Goal: Use online tool/utility: Utilize a website feature to perform a specific function

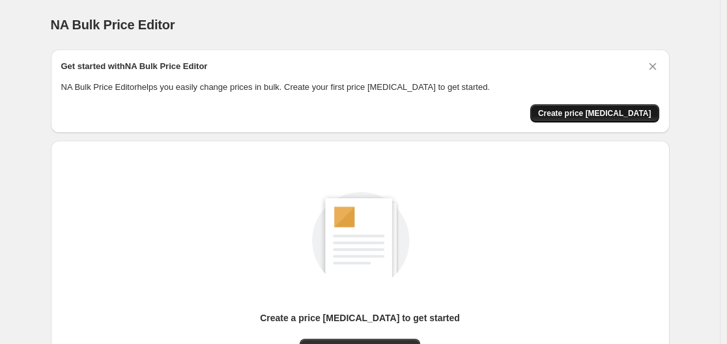
click at [589, 104] on button "Create price [MEDICAL_DATA]" at bounding box center [594, 113] width 129 height 18
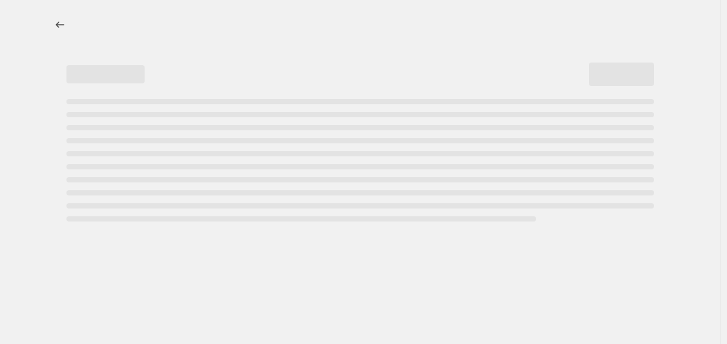
select select "percentage"
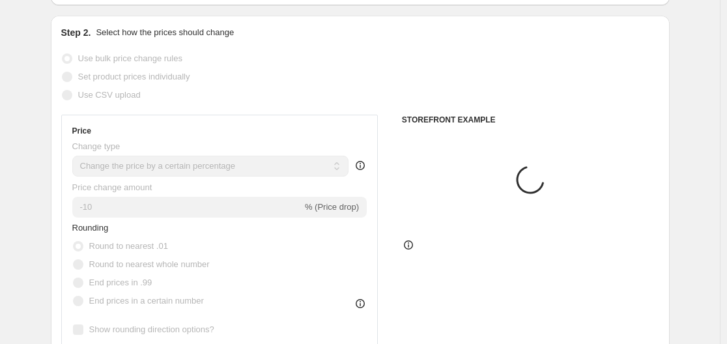
scroll to position [130, 0]
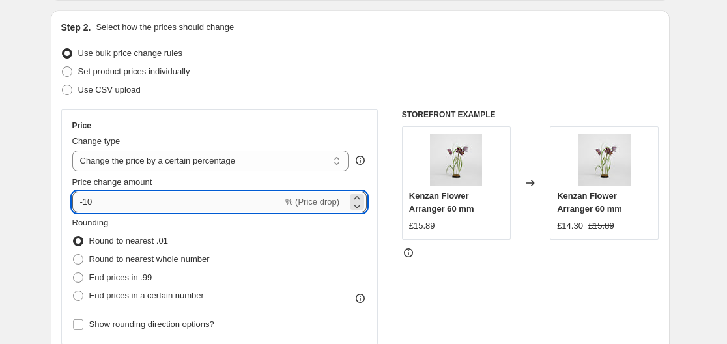
click at [100, 197] on input "-10" at bounding box center [177, 202] width 211 height 21
type input "-1"
type input "-47"
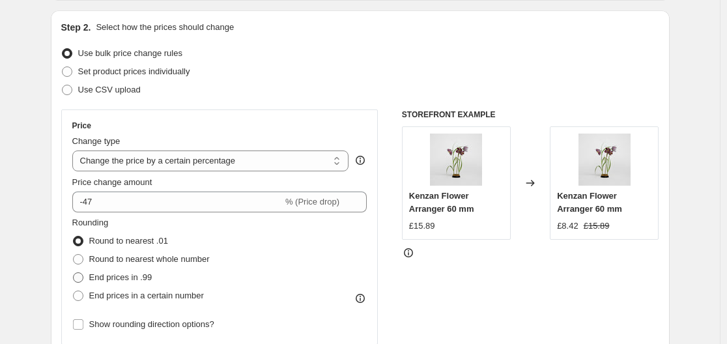
click at [109, 273] on span "End prices in .99" at bounding box center [120, 277] width 63 height 10
click at [74, 273] on input "End prices in .99" at bounding box center [73, 272] width 1 height 1
radio input "true"
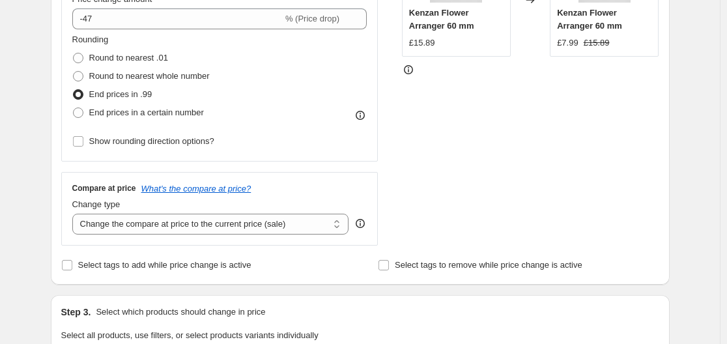
scroll to position [391, 0]
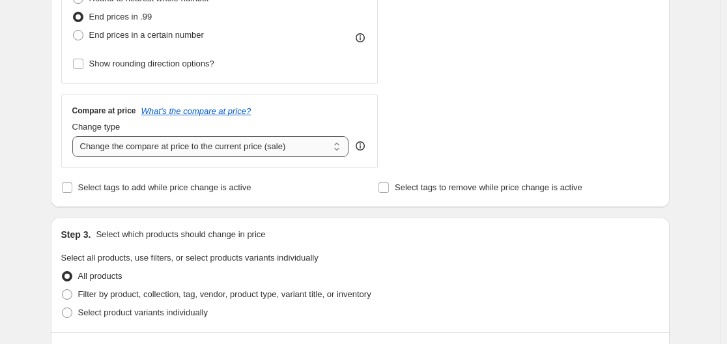
click at [259, 147] on select "Change the compare at price to the current price (sale) Change the compare at p…" at bounding box center [210, 146] width 277 height 21
select select "remove"
click at [75, 136] on select "Change the compare at price to the current price (sale) Change the compare at p…" at bounding box center [210, 146] width 277 height 21
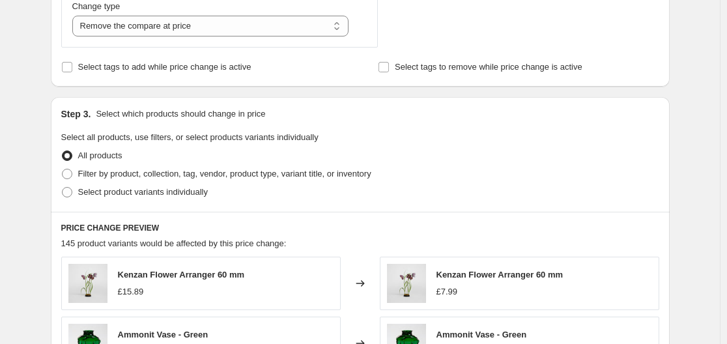
scroll to position [521, 0]
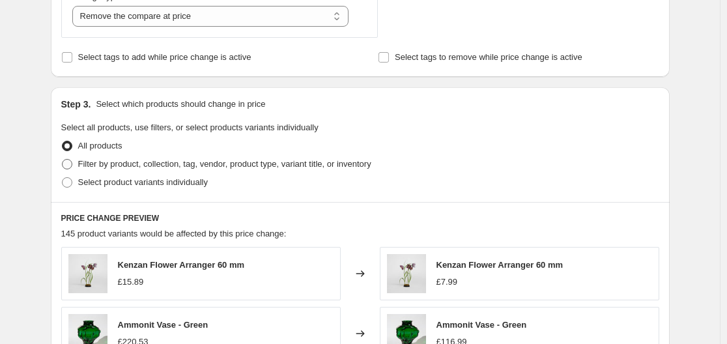
click at [134, 165] on span "Filter by product, collection, tag, vendor, product type, variant title, or inv…" at bounding box center [224, 164] width 293 height 10
click at [63, 160] on input "Filter by product, collection, tag, vendor, product type, variant title, or inv…" at bounding box center [62, 159] width 1 height 1
radio input "true"
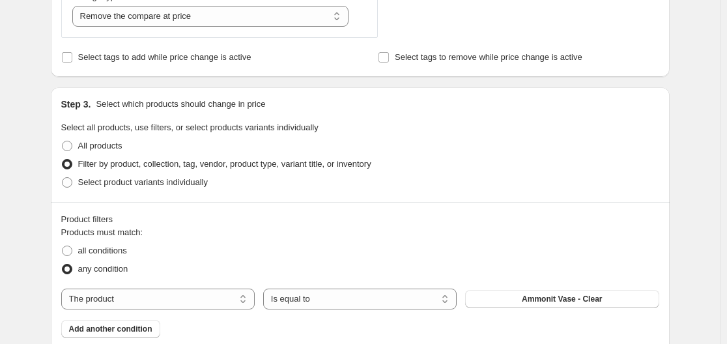
scroll to position [652, 0]
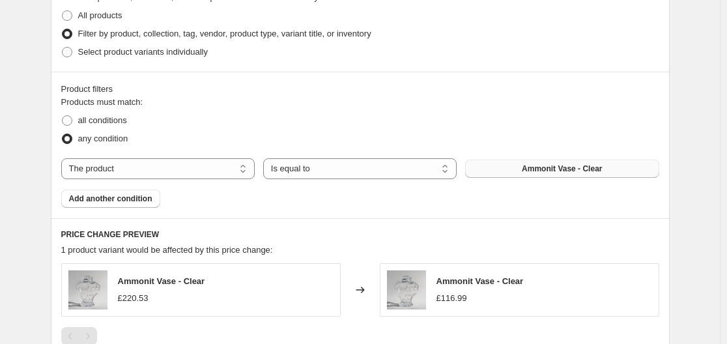
click at [524, 173] on span "Ammonit Vase - Clear" at bounding box center [562, 169] width 80 height 10
